Goal: Information Seeking & Learning: Learn about a topic

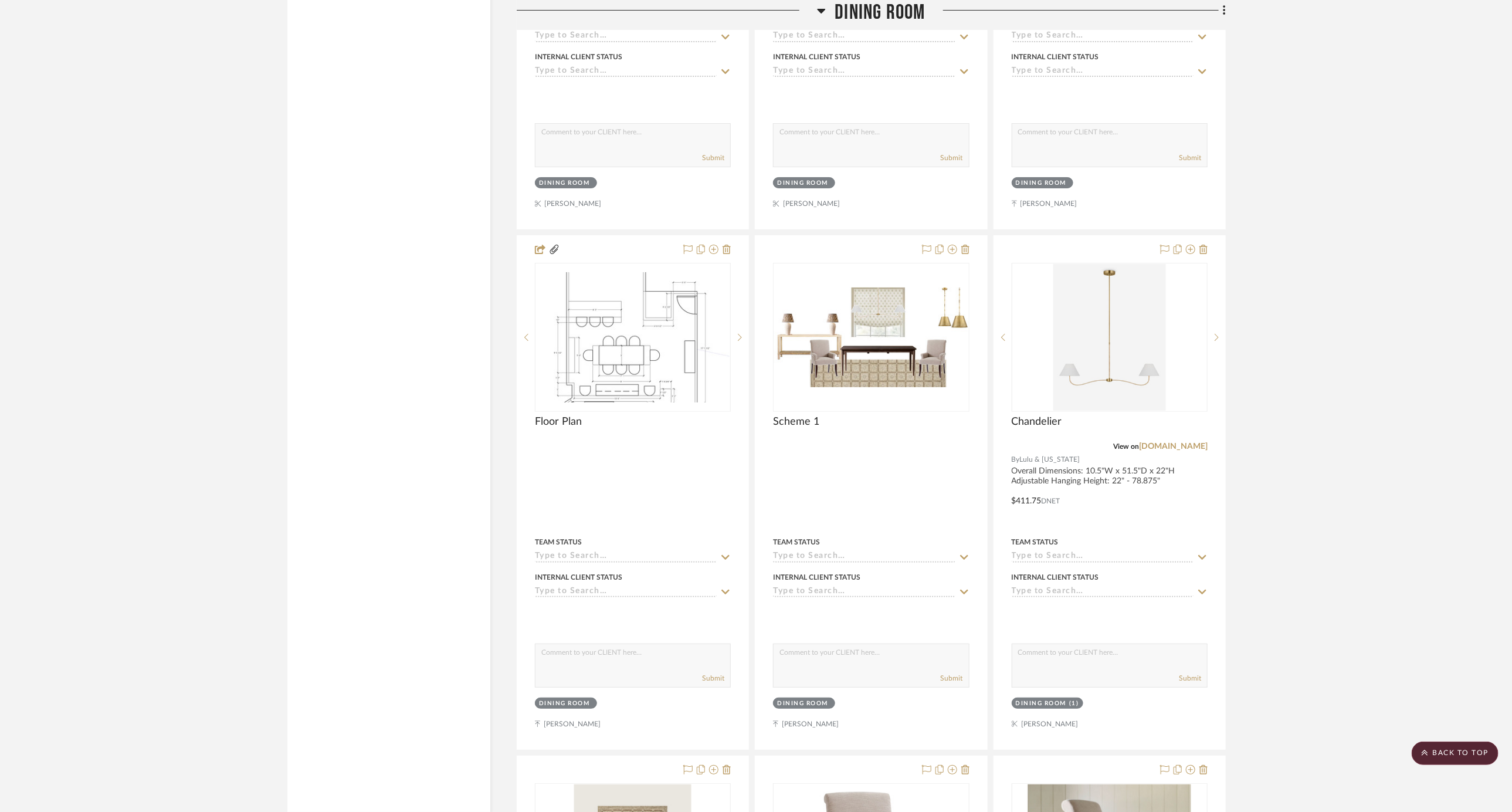
scroll to position [2998, 0]
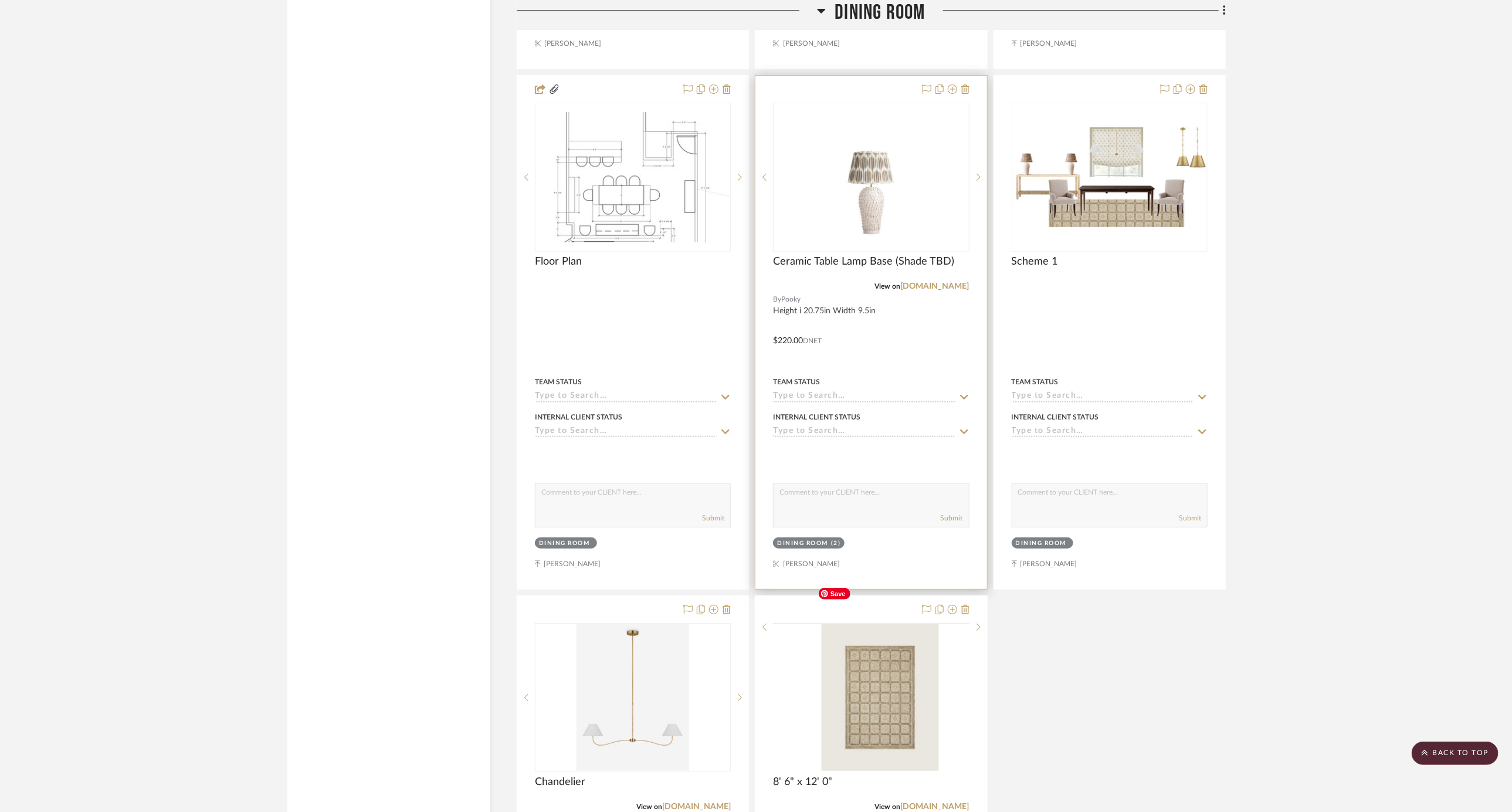
scroll to position [3229, 0]
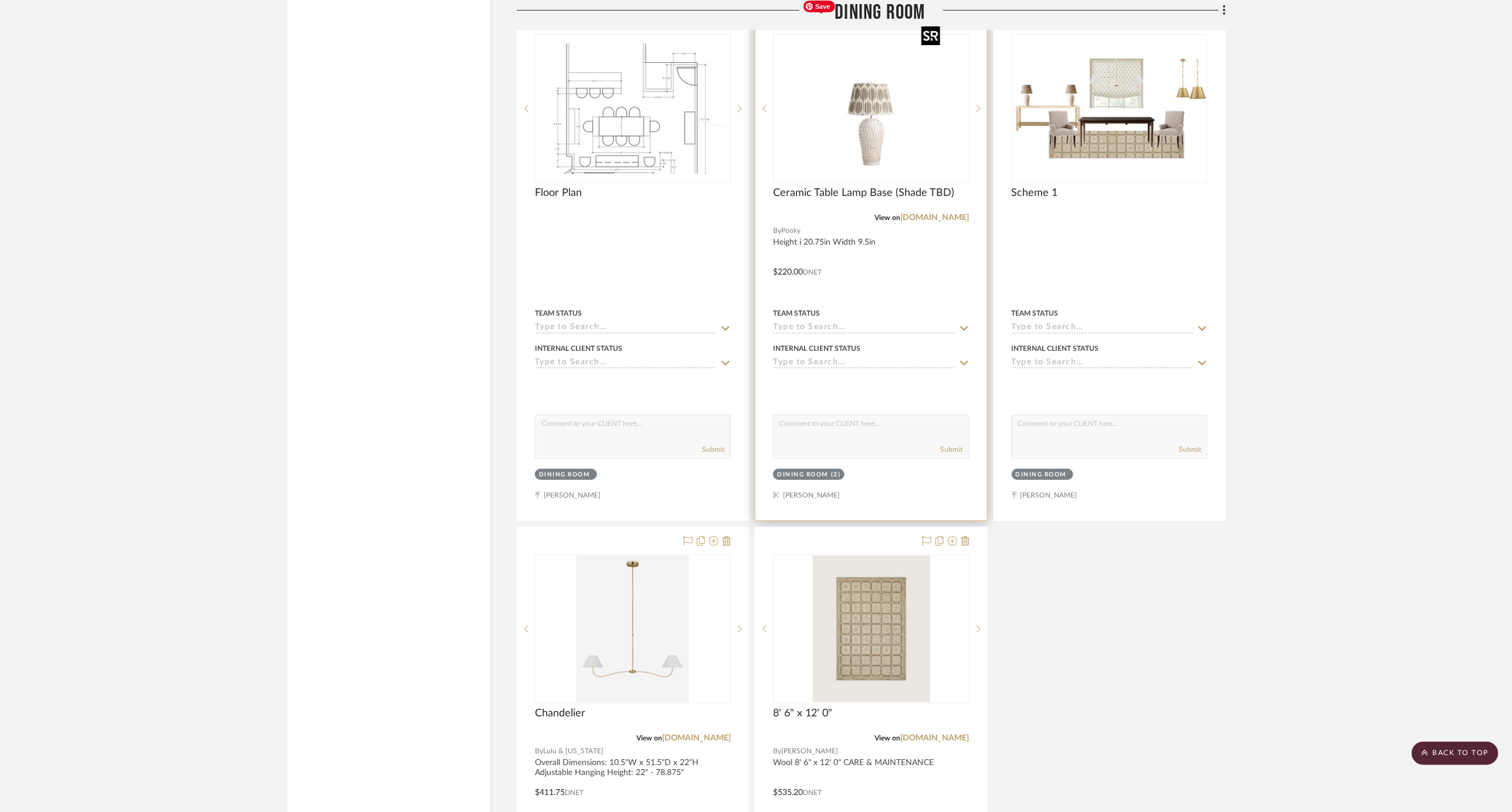
click at [877, 110] on img "0" at bounding box center [871, 108] width 146 height 146
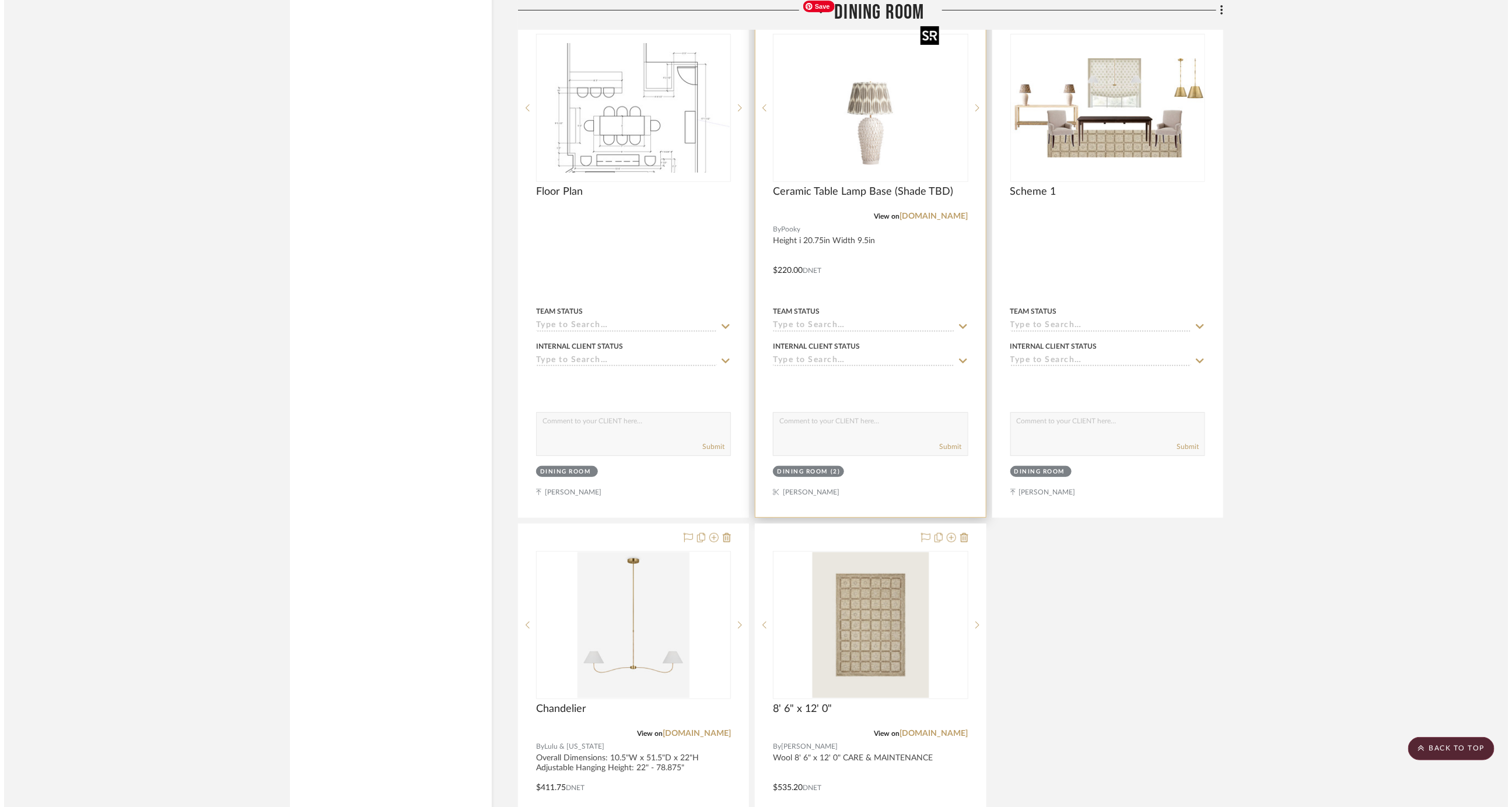
scroll to position [0, 0]
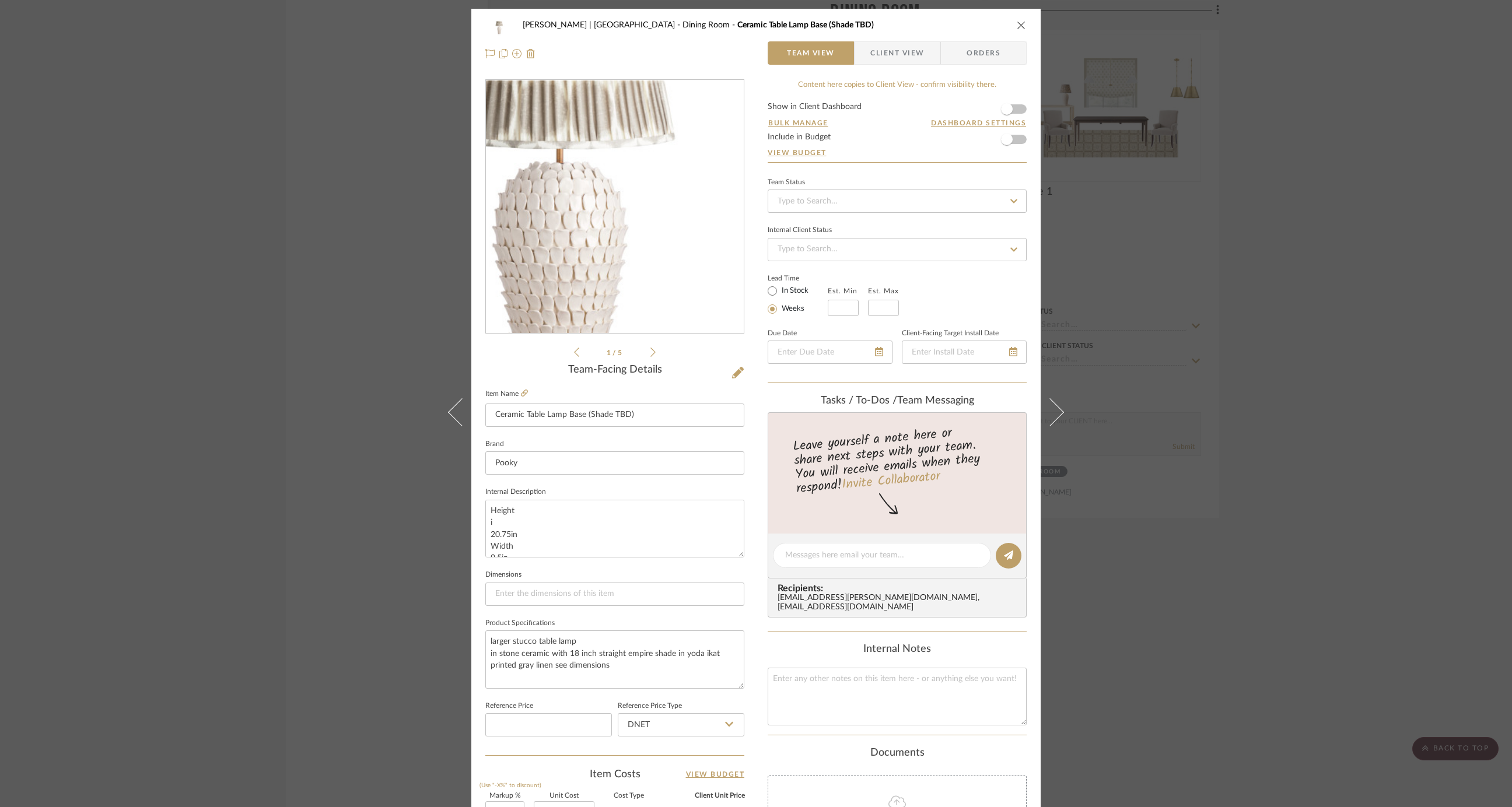
click at [629, 239] on img "0" at bounding box center [614, 207] width 253 height 253
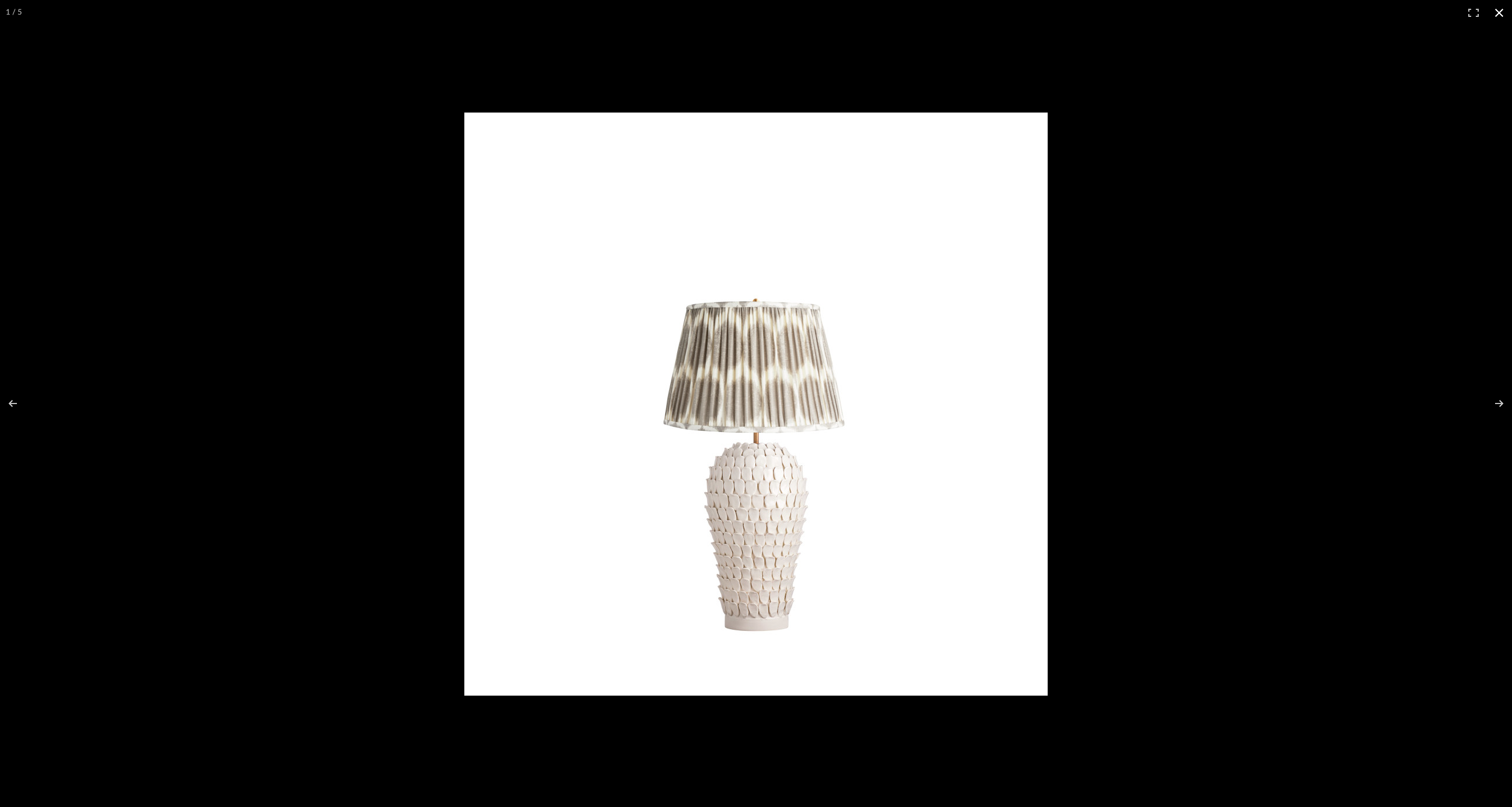
click at [1503, 11] on button at bounding box center [1499, 12] width 26 height 26
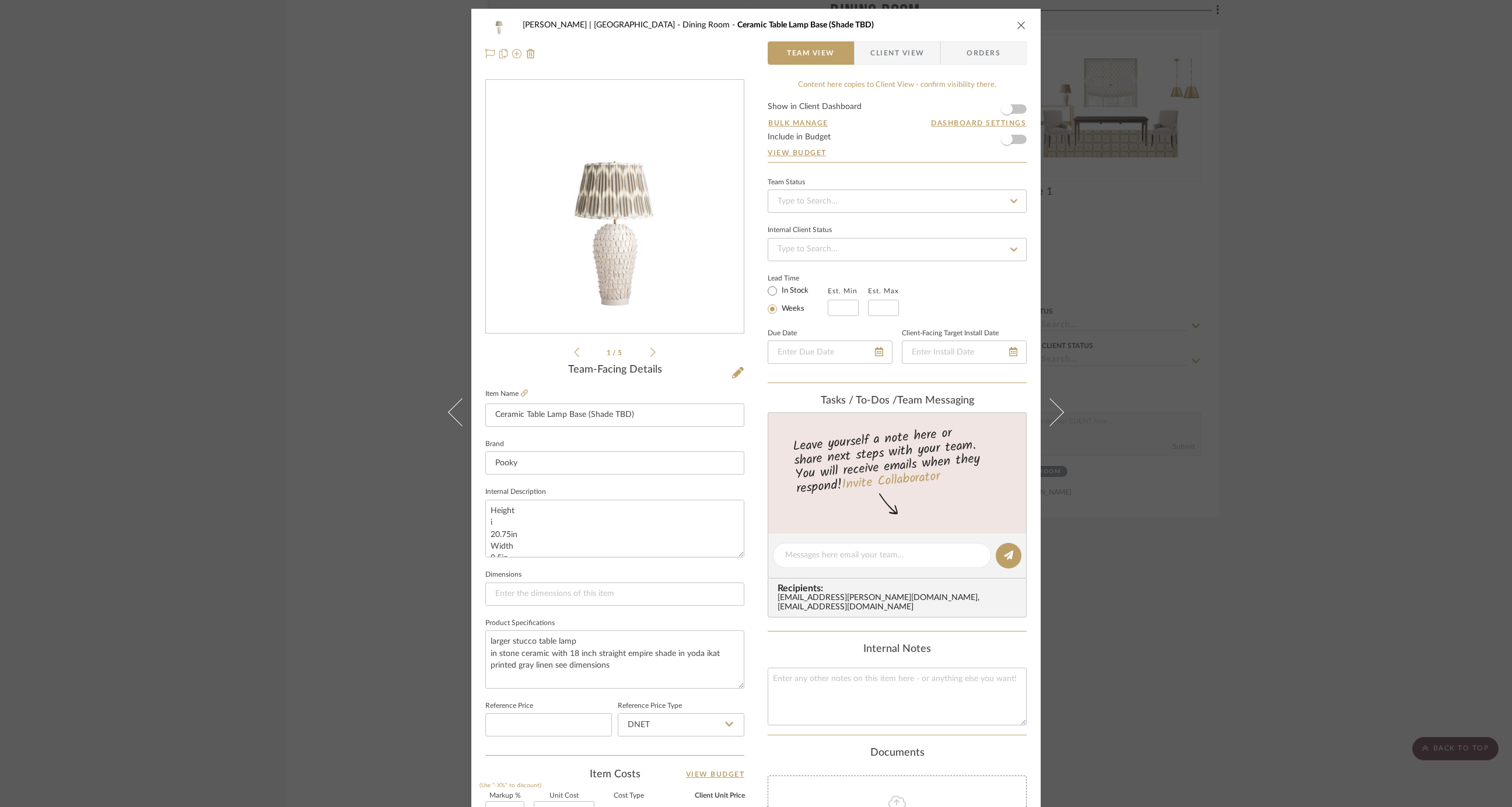
click at [331, 339] on div "Gutstein-Dyja | Upper West Side Dining Room Ceramic Table Lamp Base (Shade TBD)…" at bounding box center [756, 404] width 1512 height 807
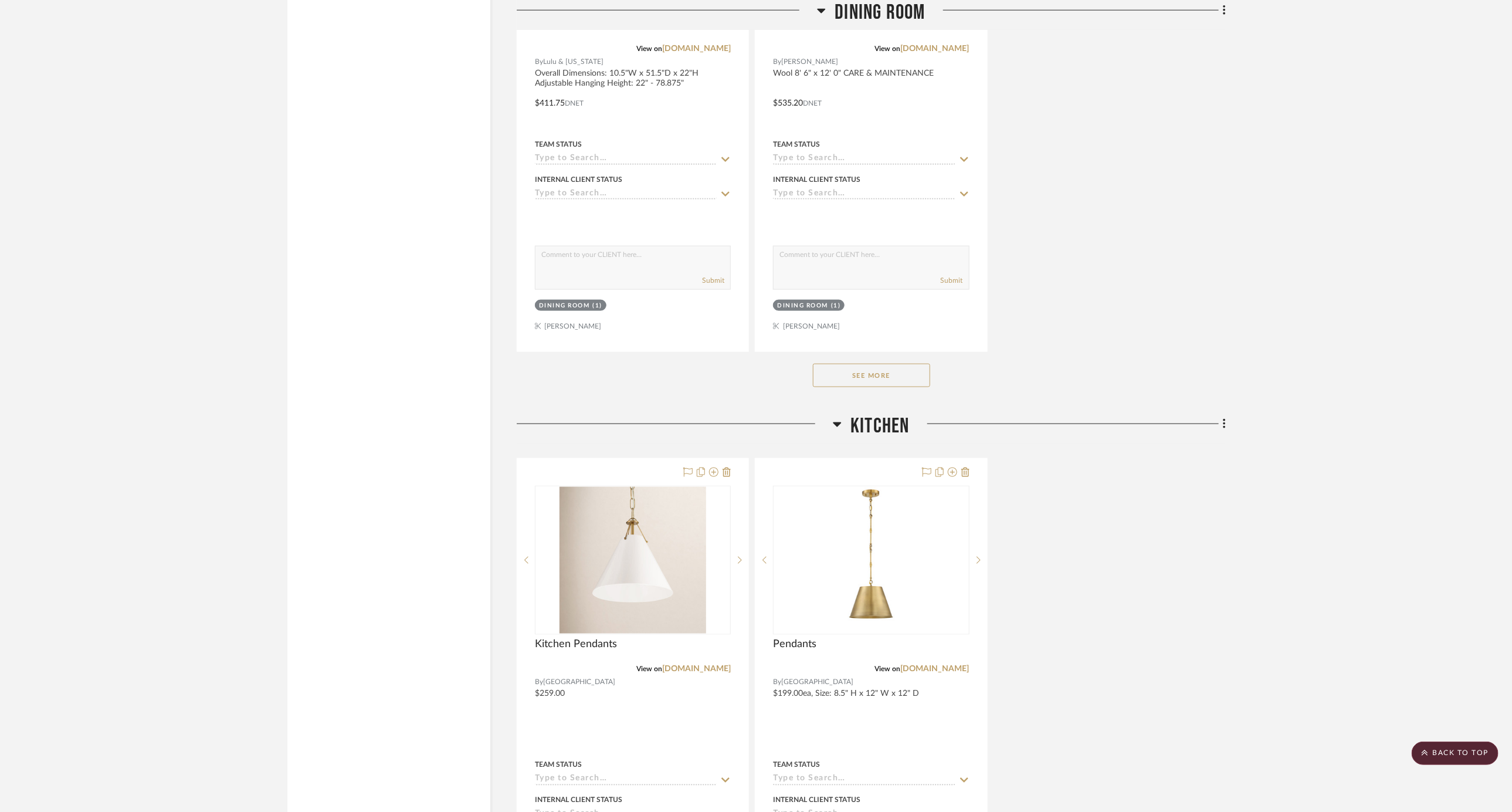
scroll to position [3920, 0]
click at [897, 362] on button "See More" at bounding box center [871, 373] width 117 height 23
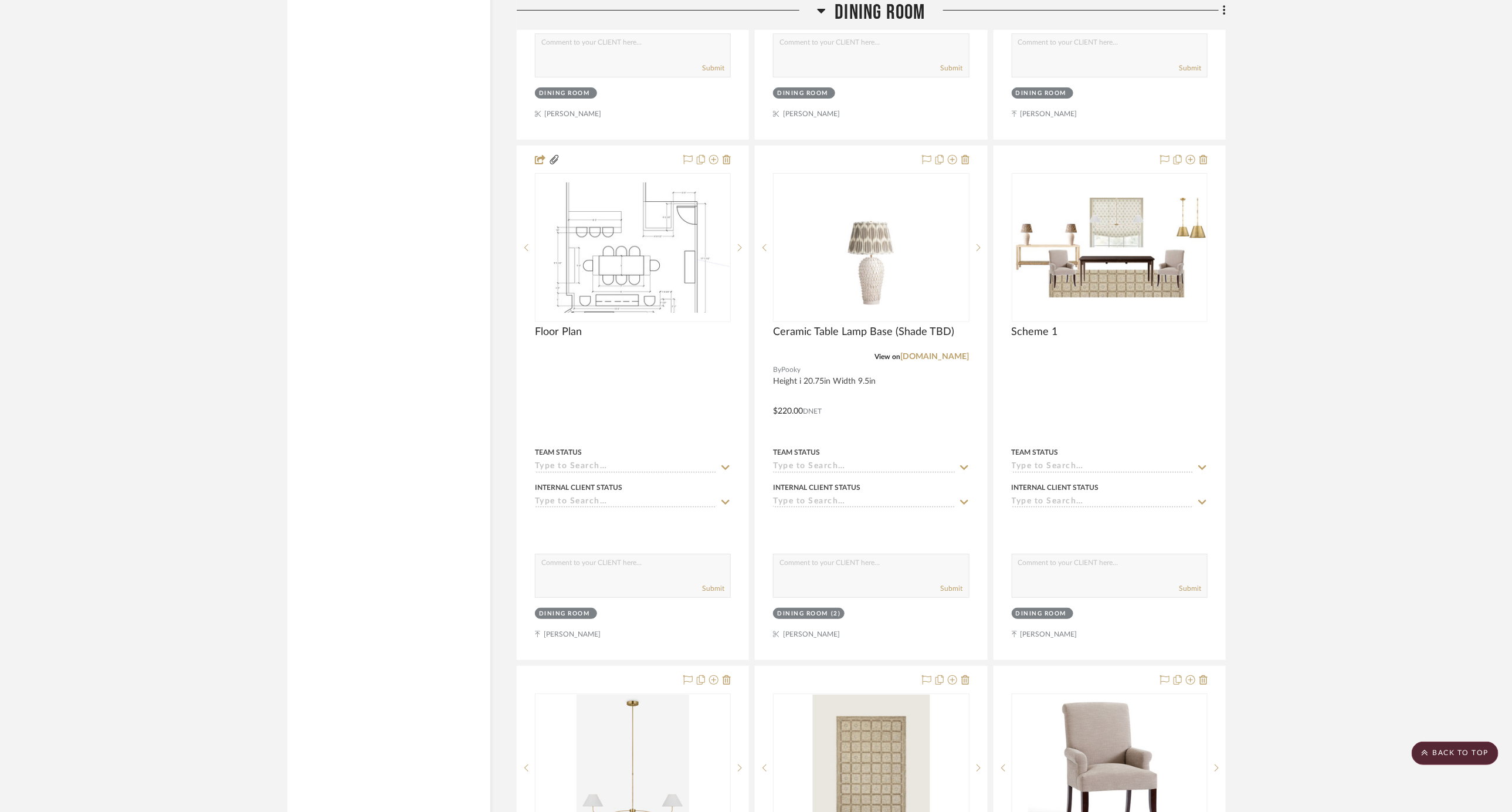
scroll to position [3022, 0]
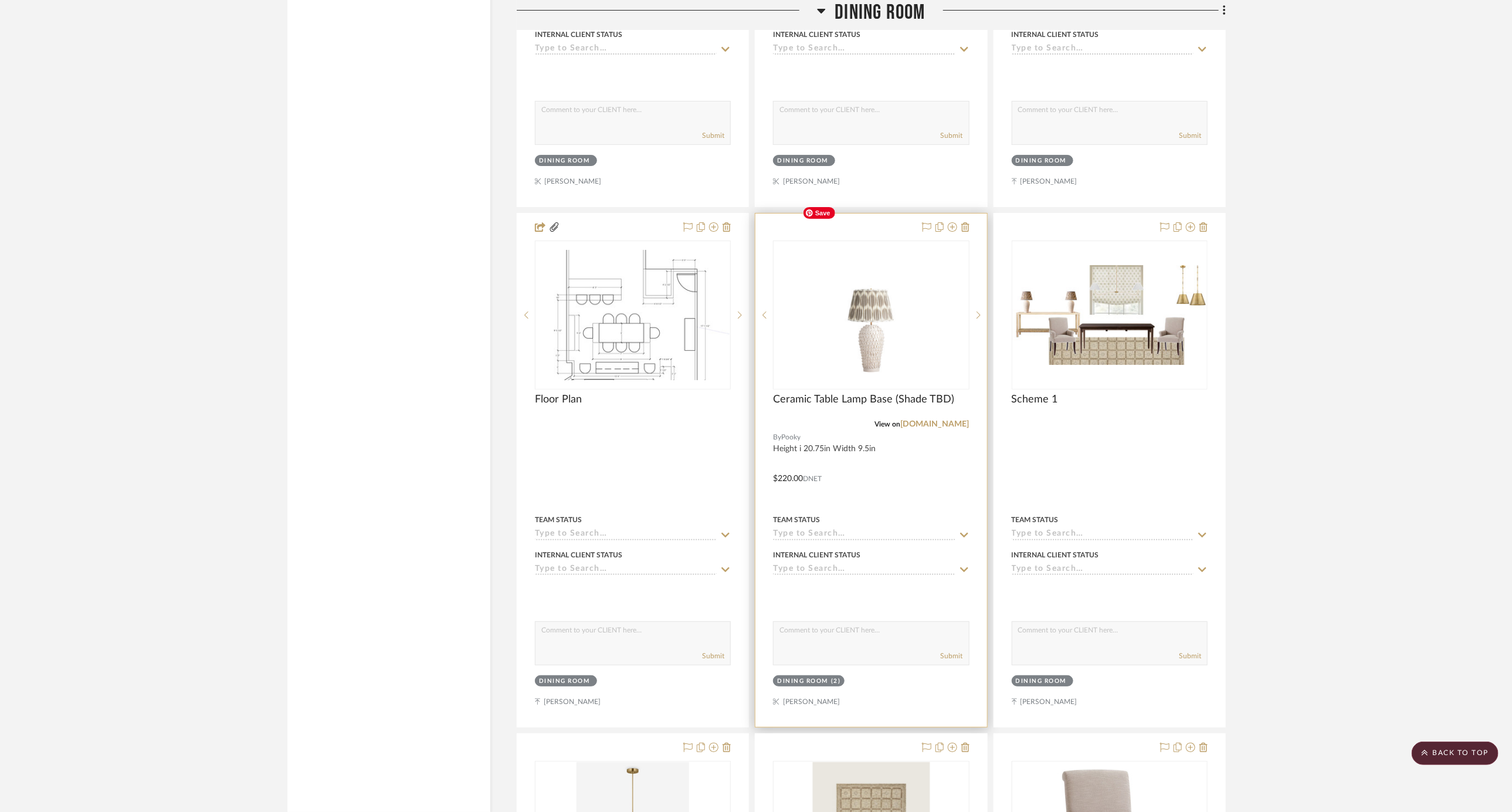
click at [913, 319] on img "0" at bounding box center [871, 315] width 146 height 146
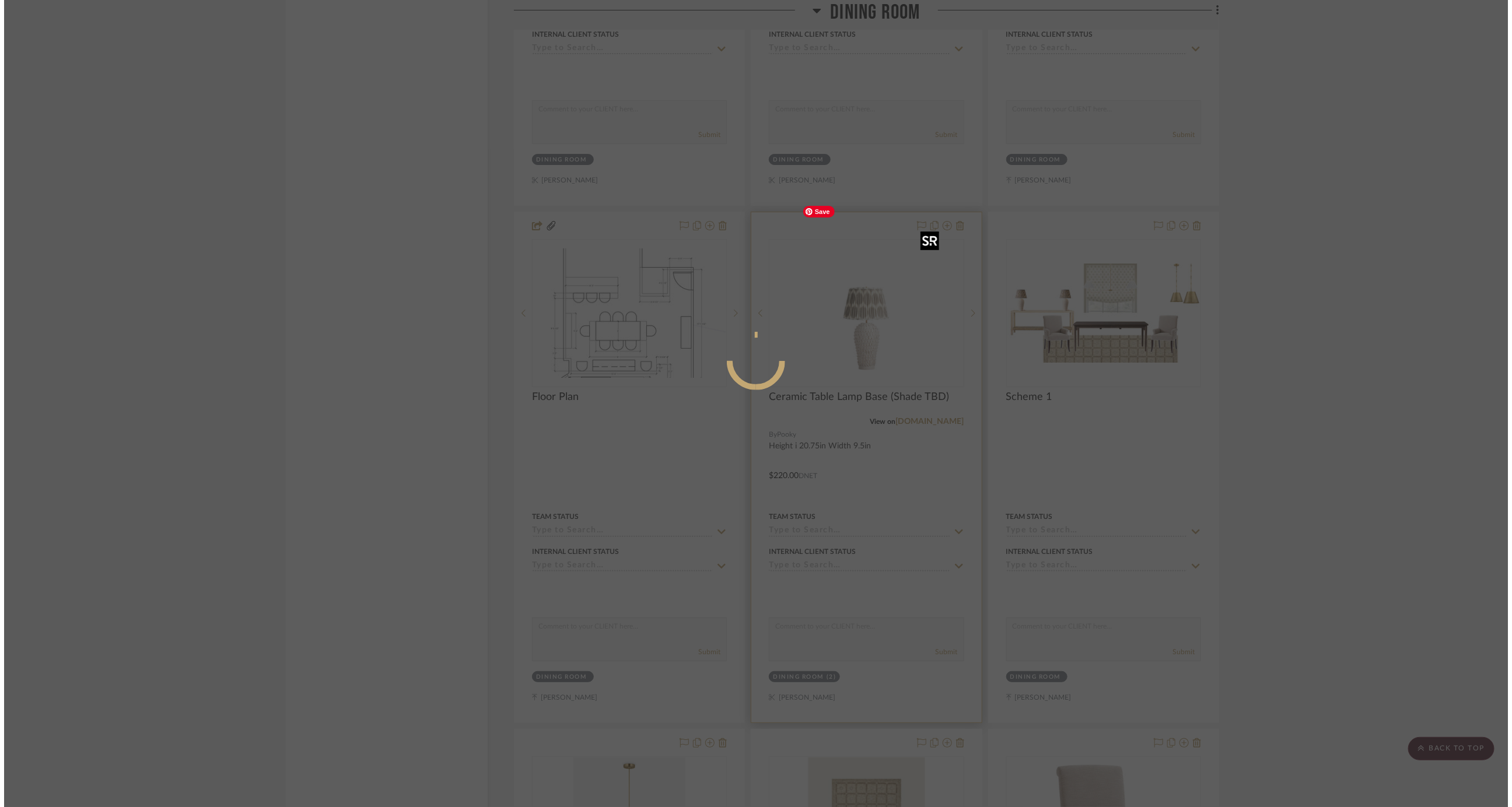
scroll to position [0, 0]
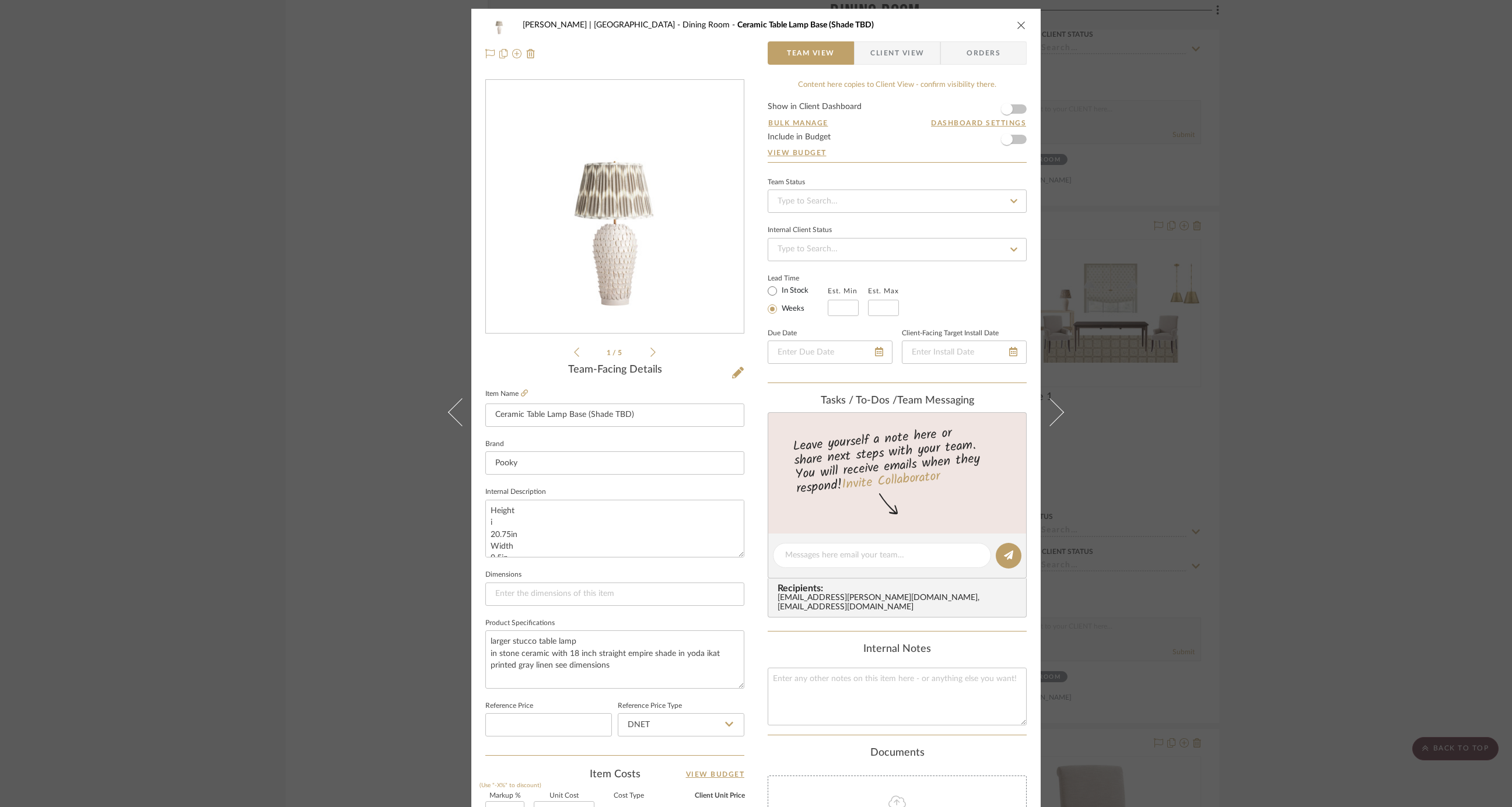
click at [650, 354] on icon at bounding box center [653, 352] width 5 height 11
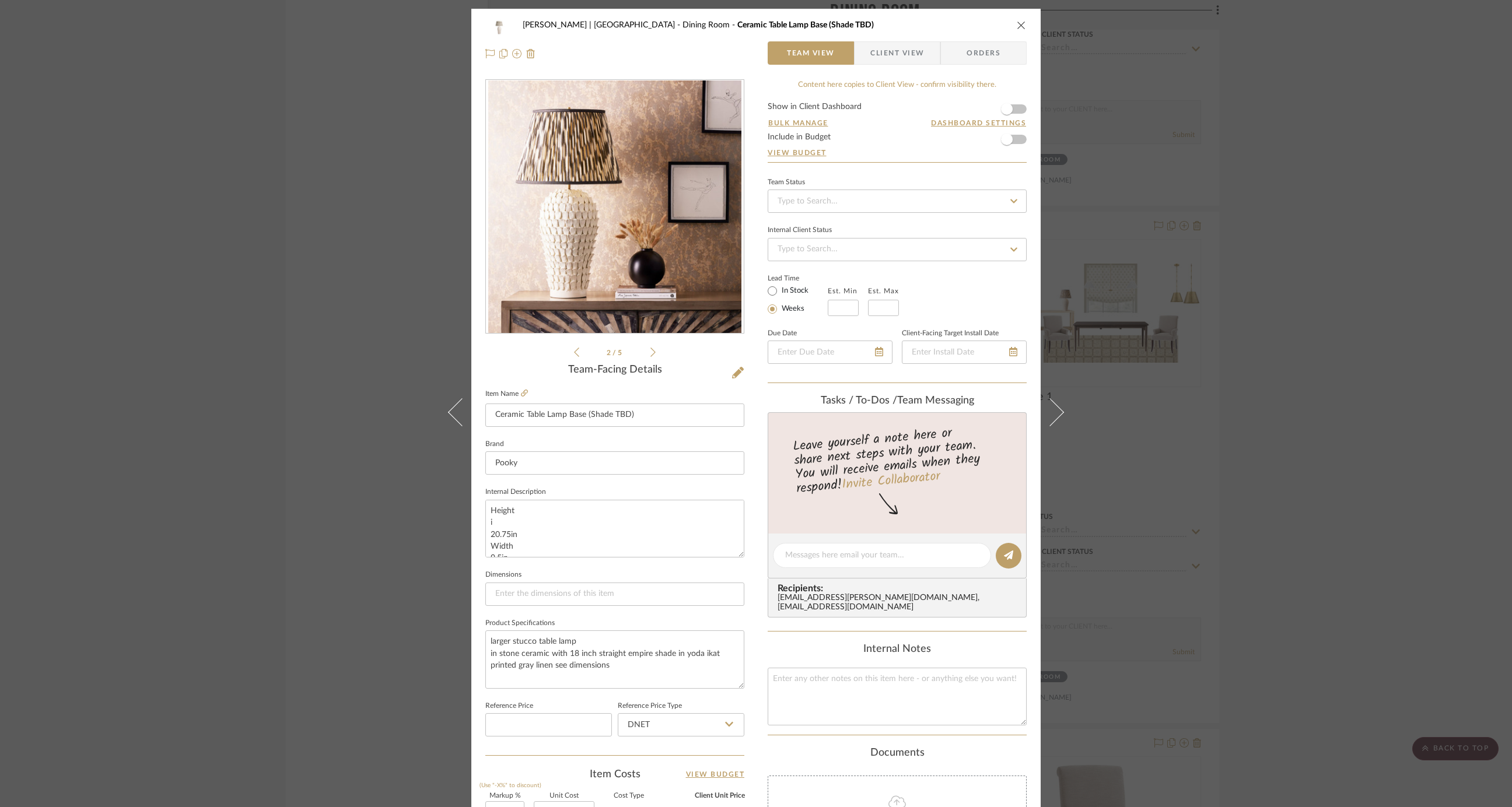
click at [650, 355] on icon at bounding box center [653, 352] width 5 height 9
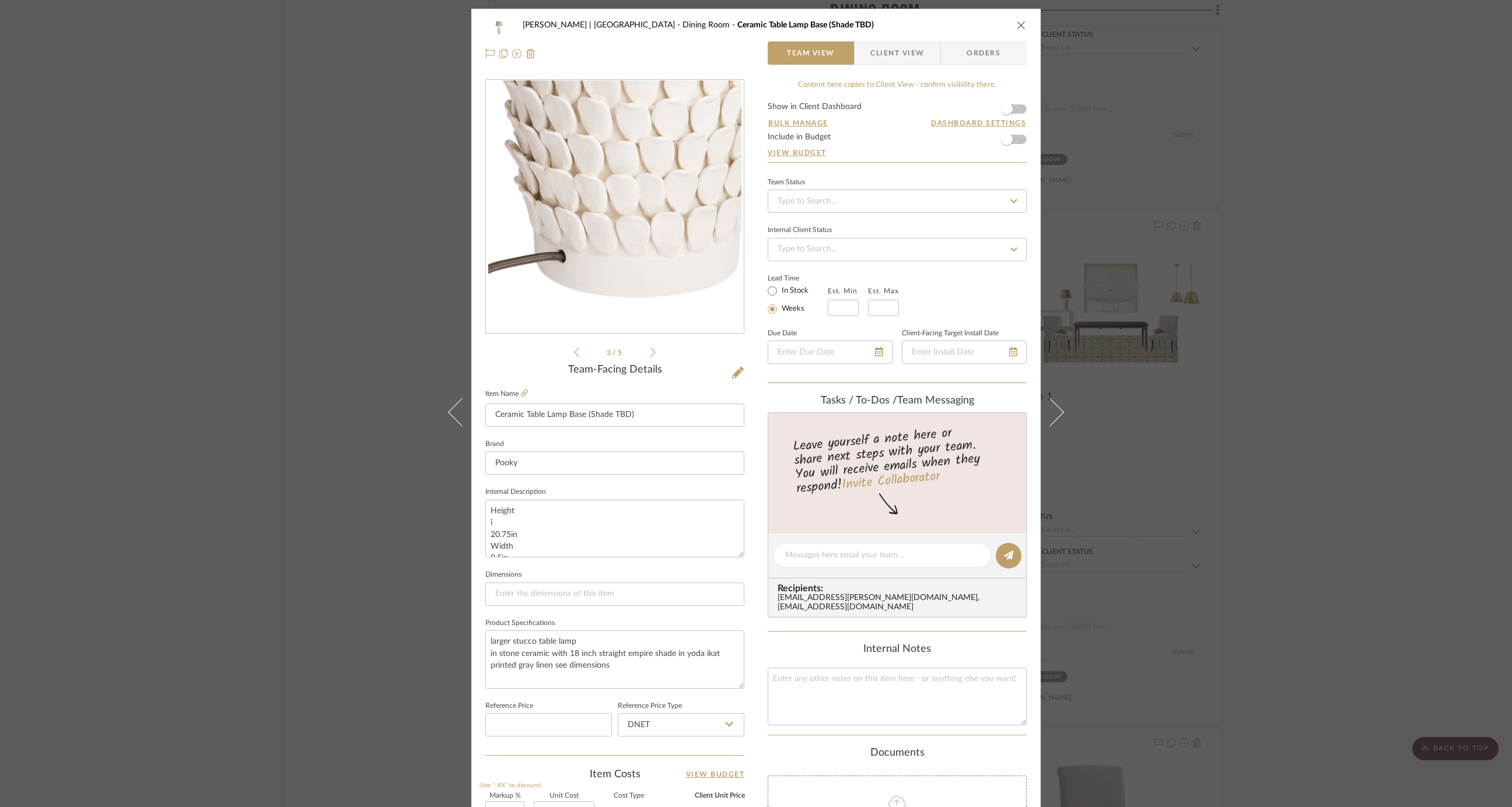
click at [650, 355] on icon at bounding box center [653, 352] width 5 height 9
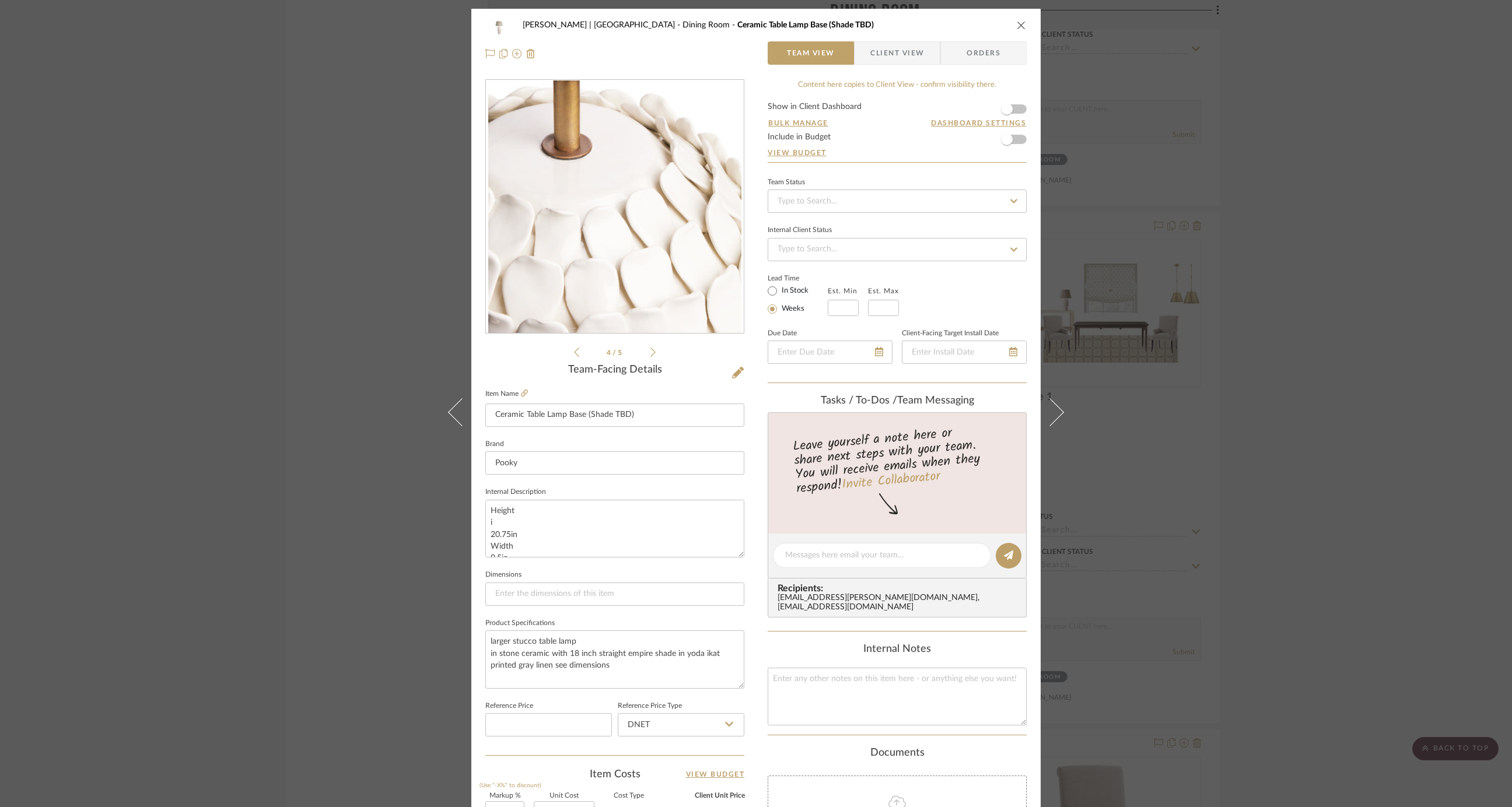
click at [650, 355] on icon at bounding box center [653, 352] width 5 height 11
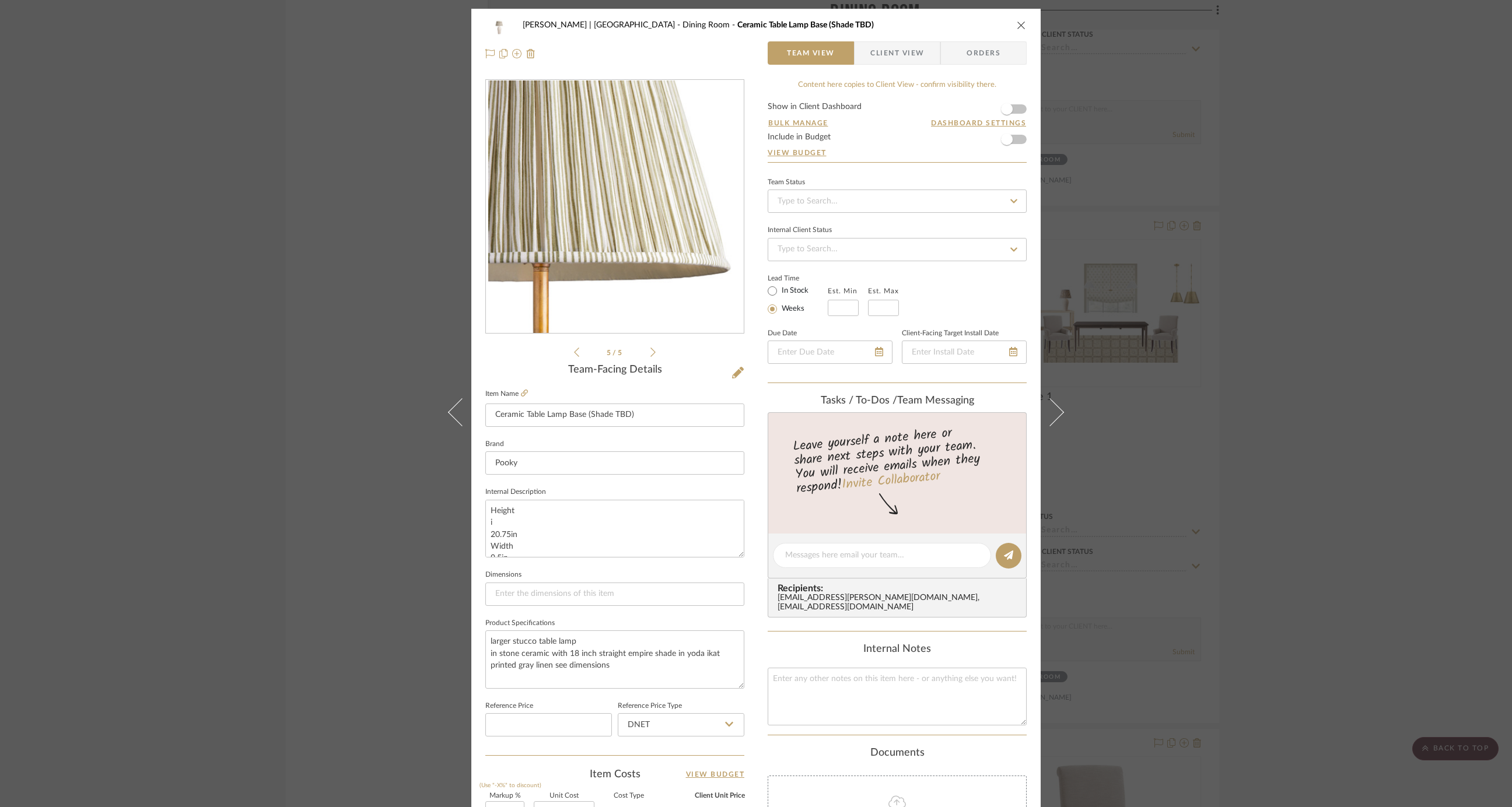
click at [650, 355] on icon at bounding box center [653, 352] width 5 height 11
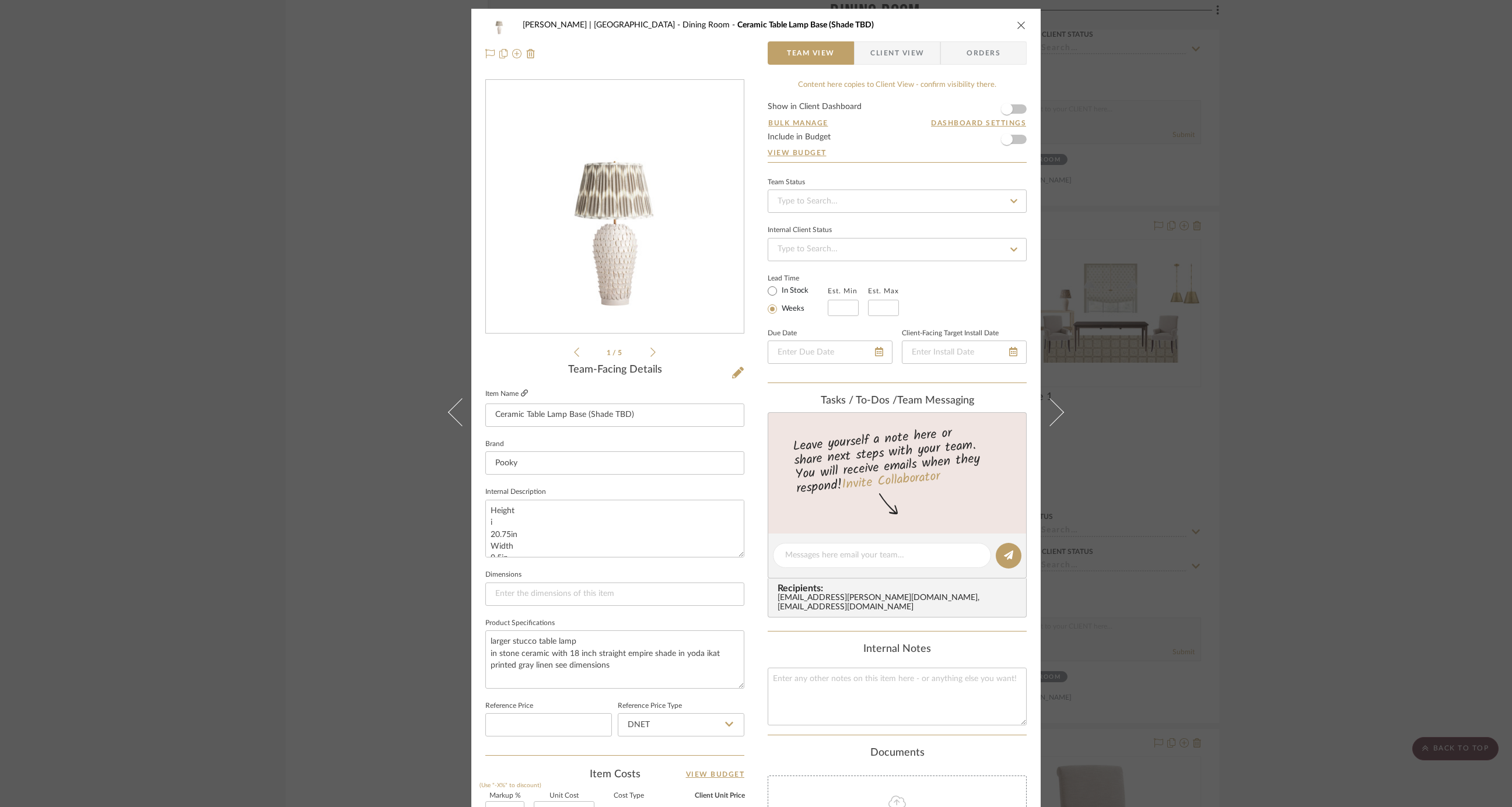
click at [522, 396] on icon at bounding box center [524, 393] width 7 height 7
